Goal: Use online tool/utility

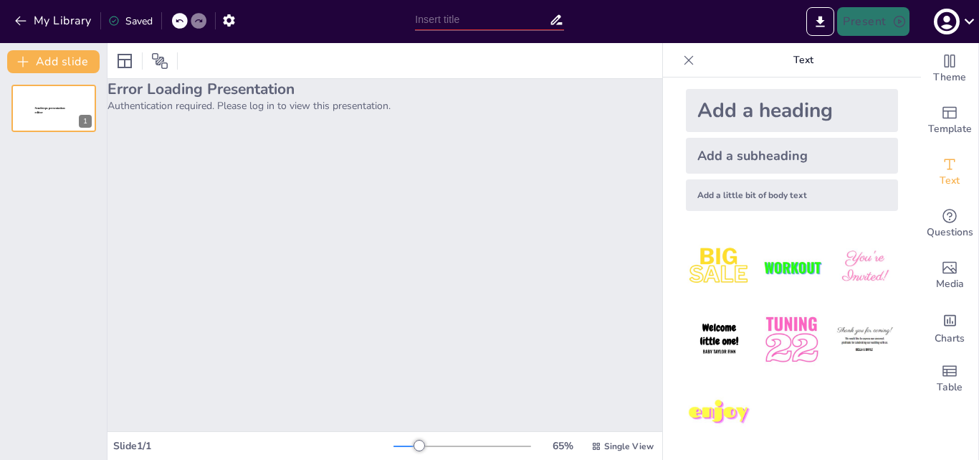
scroll to position [14, 0]
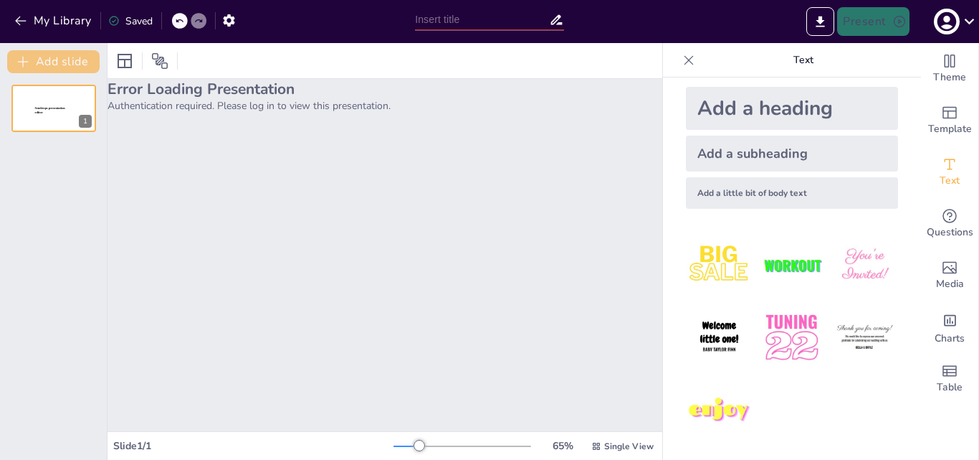
click at [71, 63] on button "Add slide" at bounding box center [53, 61] width 92 height 23
